Goal: Information Seeking & Learning: Learn about a topic

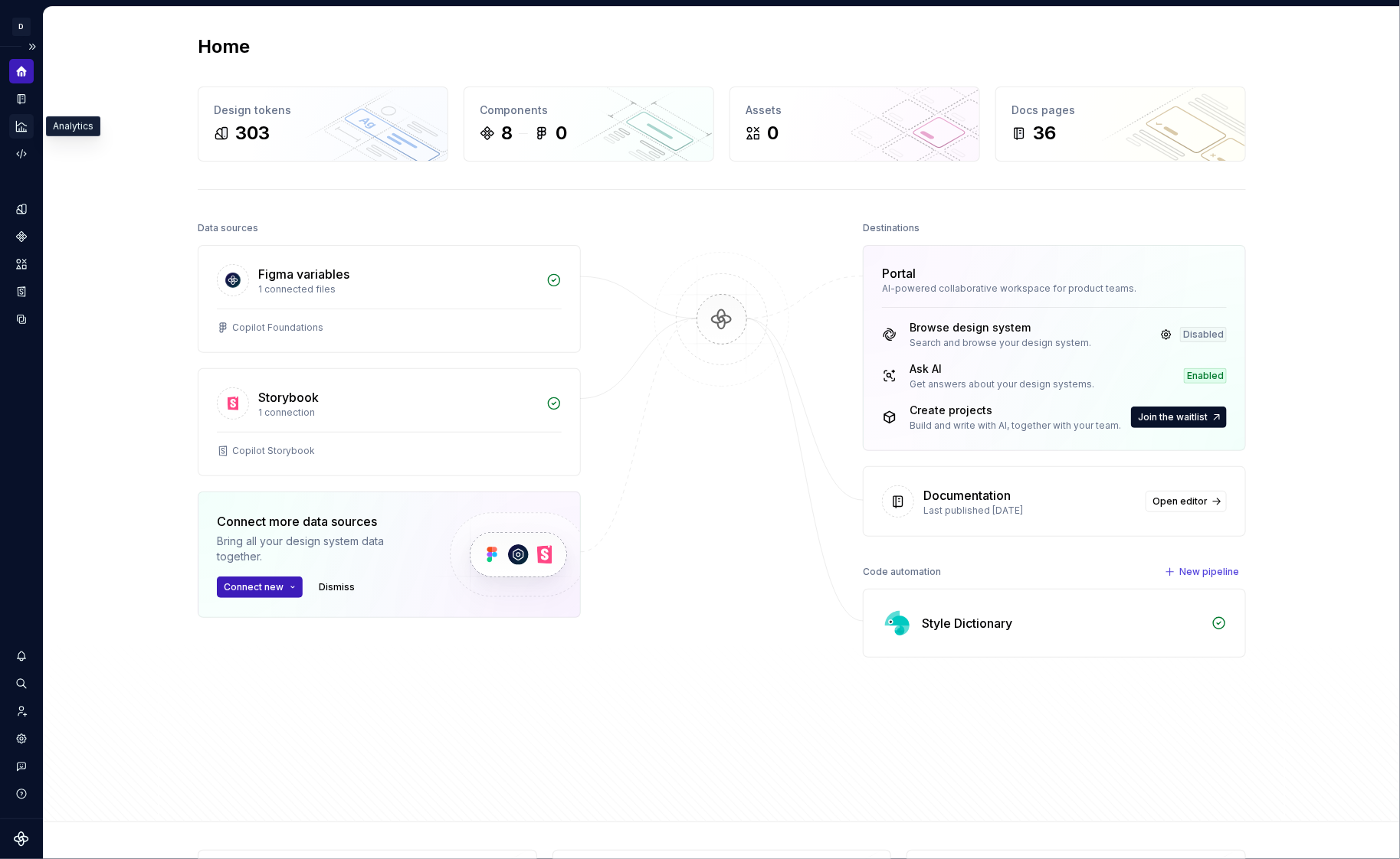
click at [21, 129] on icon "Analytics" at bounding box center [21, 125] width 10 height 10
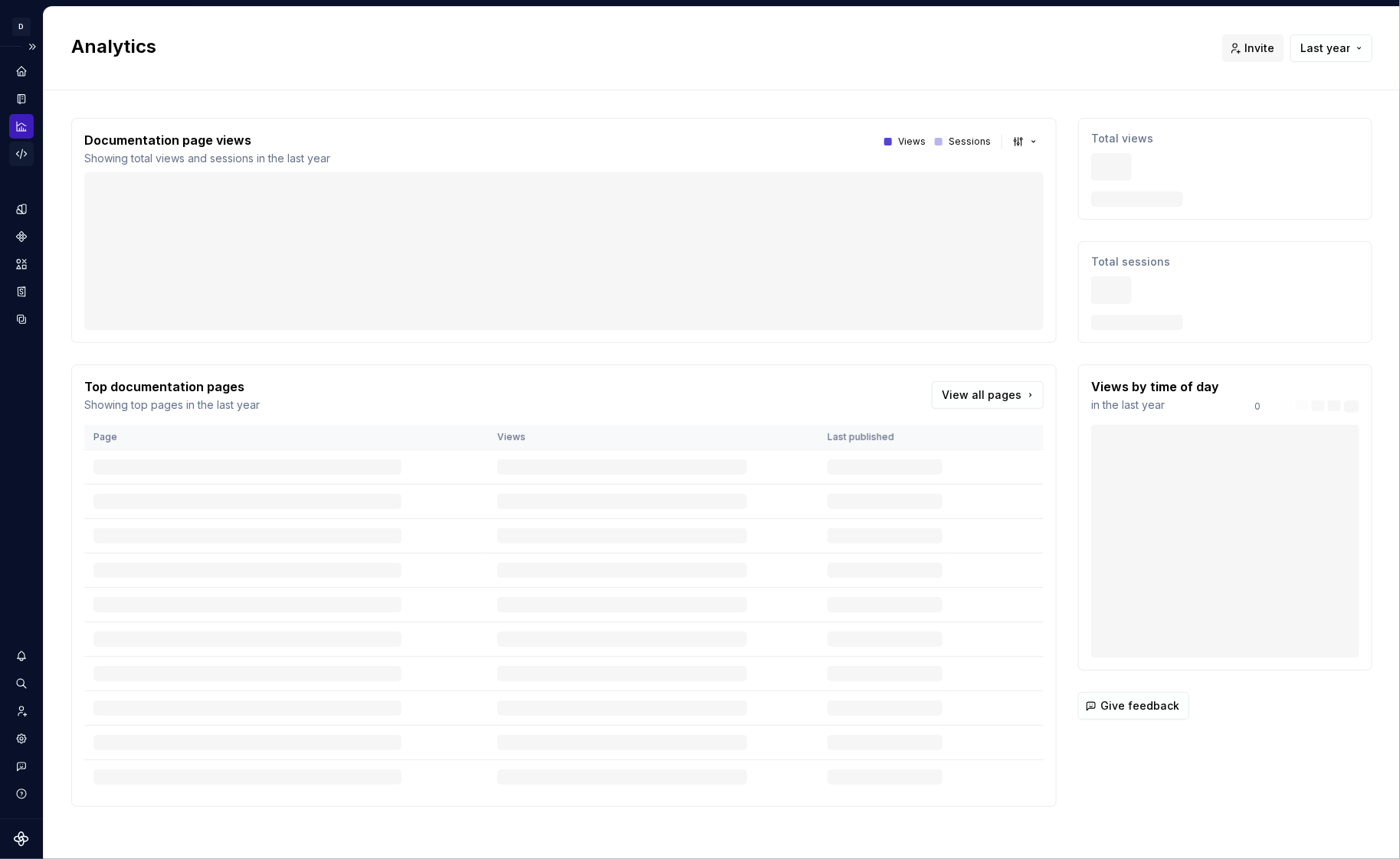
click at [22, 155] on icon "Code automation" at bounding box center [22, 154] width 14 height 14
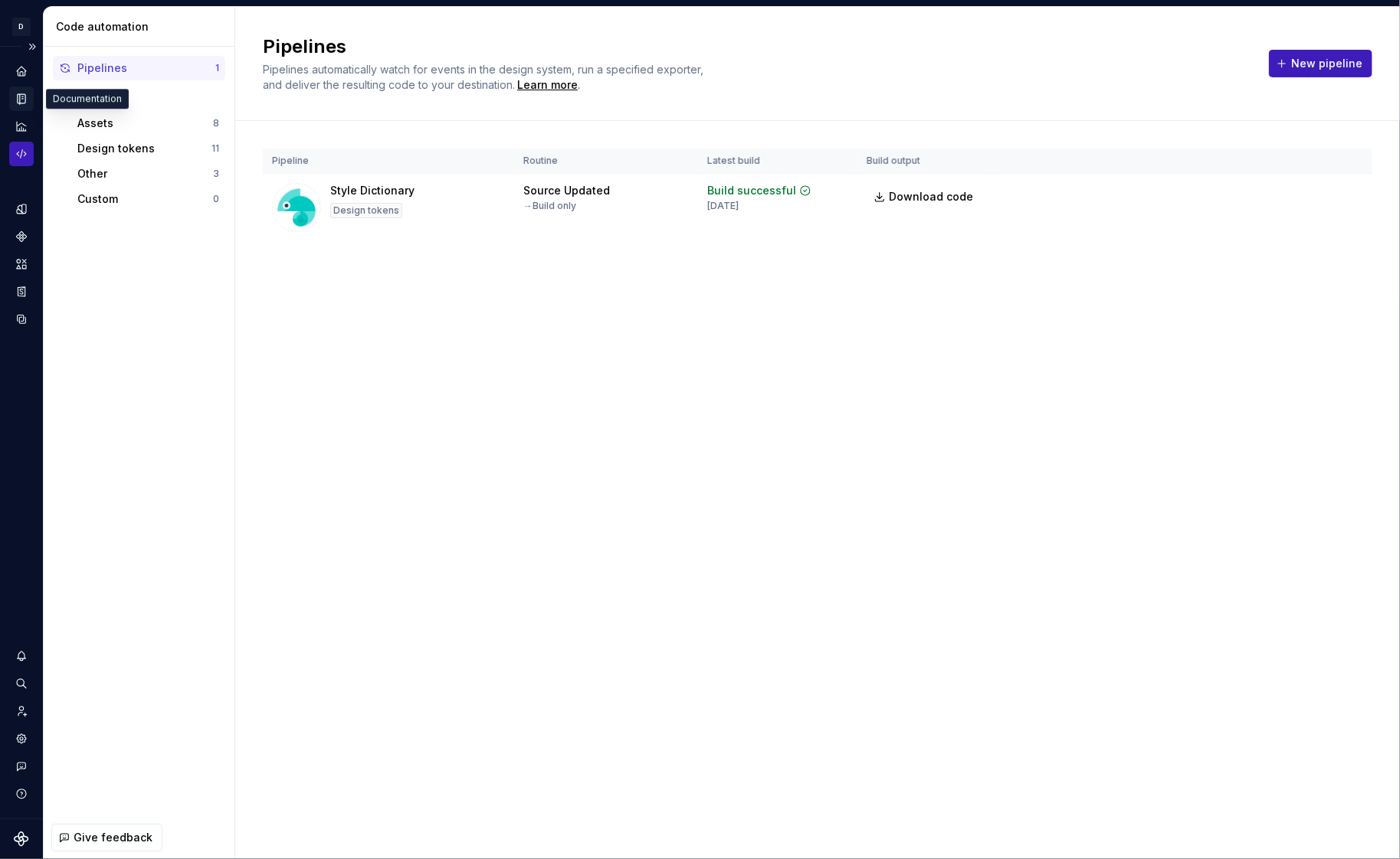
click at [18, 98] on icon "Documentation" at bounding box center [22, 99] width 8 height 10
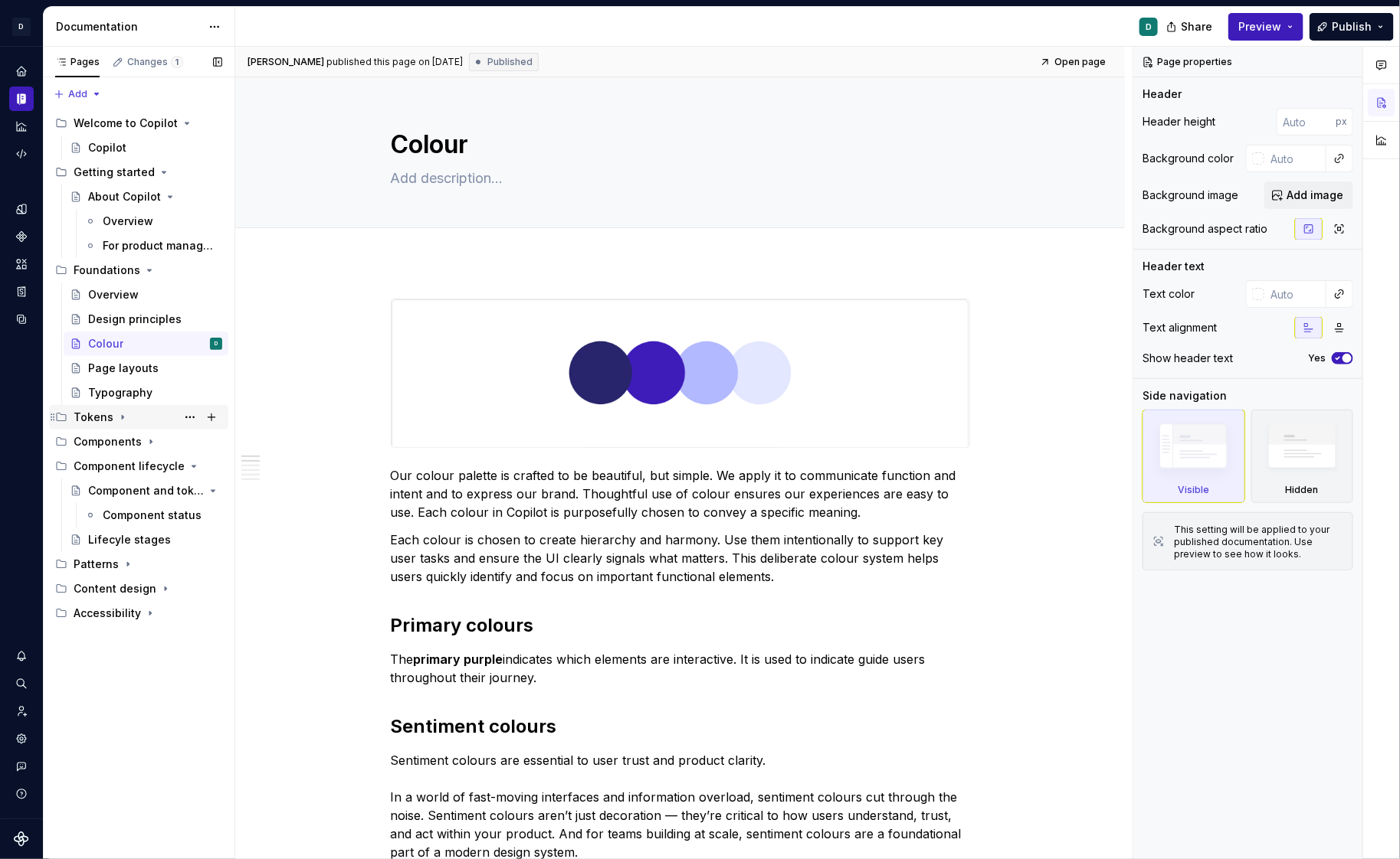
click at [110, 419] on div "Tokens" at bounding box center [93, 418] width 40 height 16
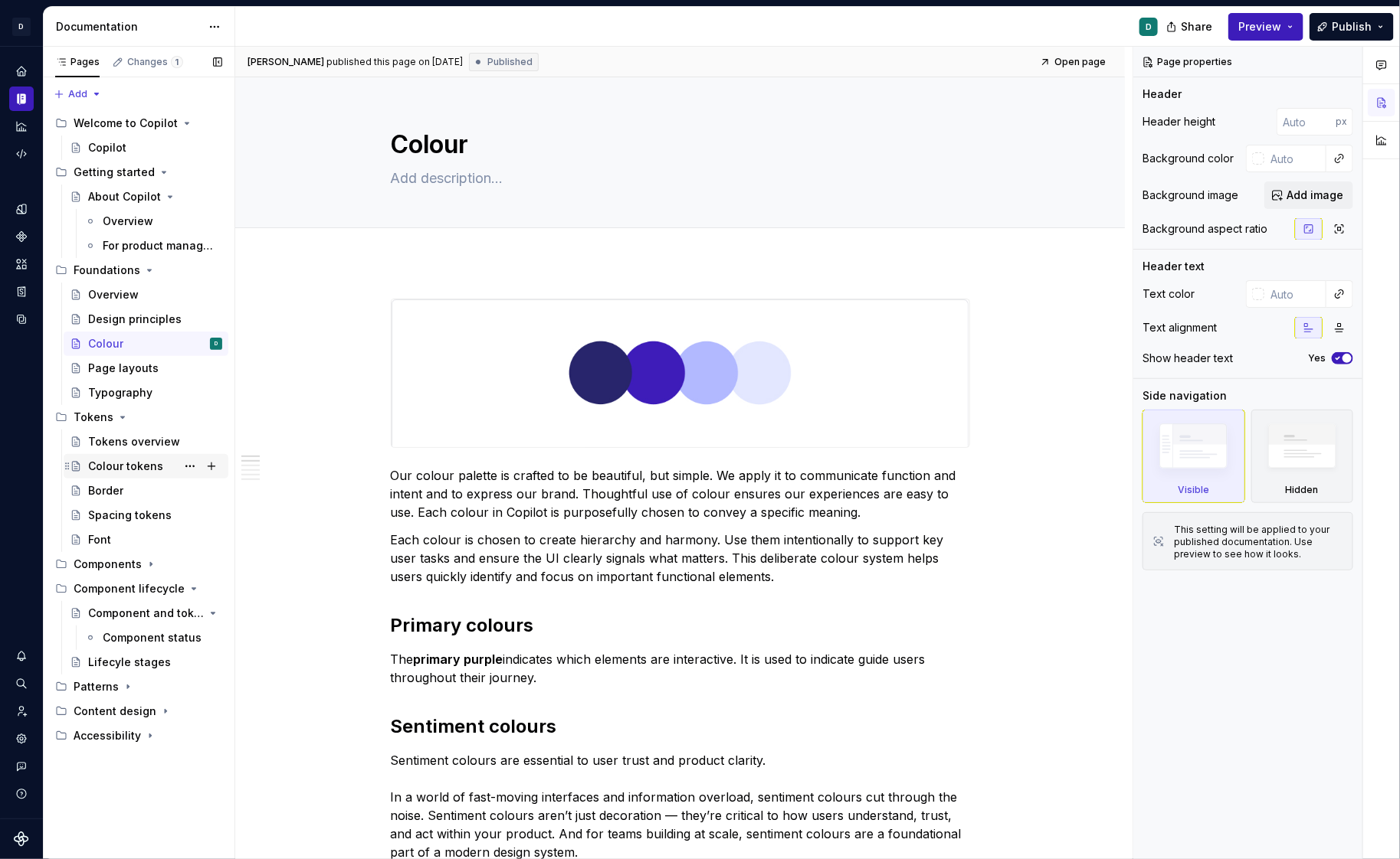
click at [136, 465] on div "Colour tokens" at bounding box center [126, 467] width 75 height 16
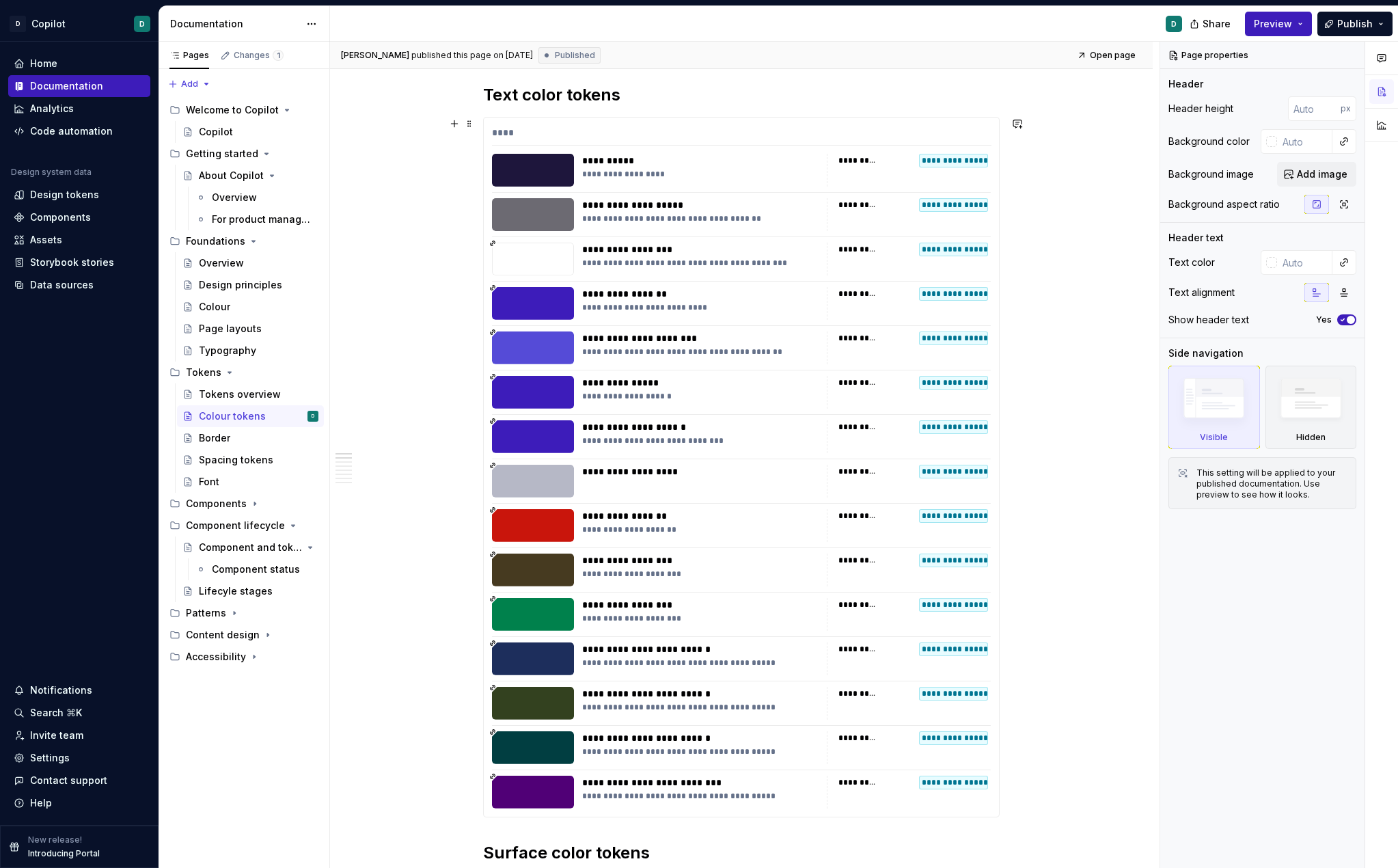
scroll to position [180, 0]
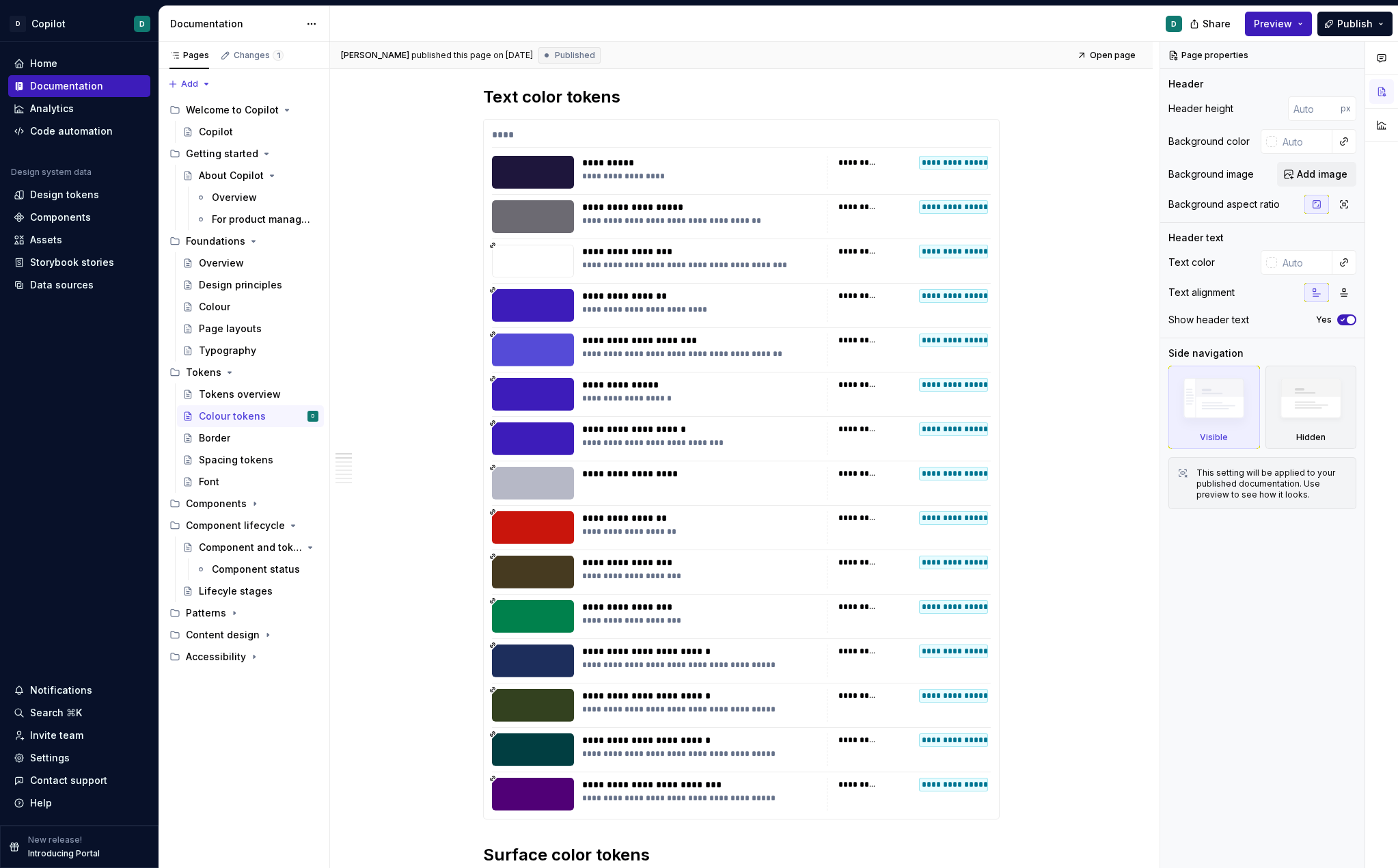
type textarea "*"
